Goal: Find specific page/section: Find specific page/section

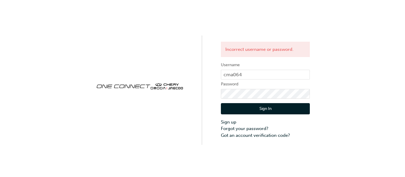
click at [248, 110] on button "Sign In" at bounding box center [265, 108] width 89 height 11
click at [209, 94] on div "Failed to fetch Username cma064 Password Sign In Sign up Forgot your password? …" at bounding box center [202, 72] width 405 height 145
click button "Sign In" at bounding box center [265, 108] width 89 height 11
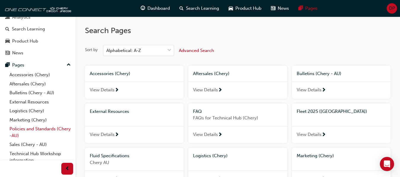
scroll to position [44, 0]
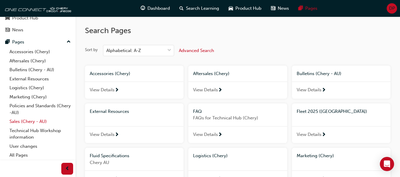
click at [31, 121] on link "Sales (Chery - AU)" at bounding box center [40, 121] width 66 height 9
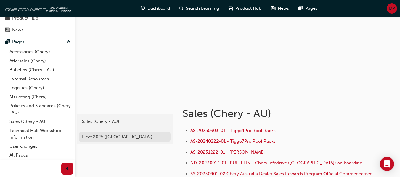
scroll to position [30, 0]
click at [109, 137] on div "Fleet 2025 ([GEOGRAPHIC_DATA])" at bounding box center [125, 137] width 86 height 7
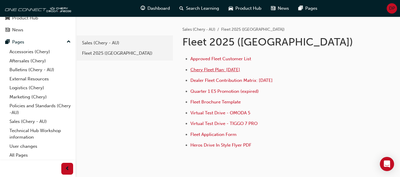
click at [217, 70] on span "Chery Fleet Plan: [DATE]" at bounding box center [215, 69] width 50 height 5
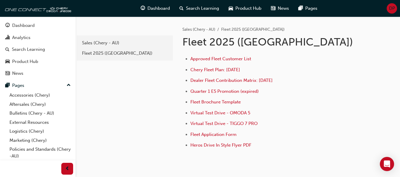
click at [119, 53] on div "Fleet 2025 ([GEOGRAPHIC_DATA])" at bounding box center [125, 53] width 86 height 7
click at [212, 60] on span "Approved Fleet Customer List" at bounding box center [220, 58] width 61 height 5
